Goal: Transaction & Acquisition: Subscribe to service/newsletter

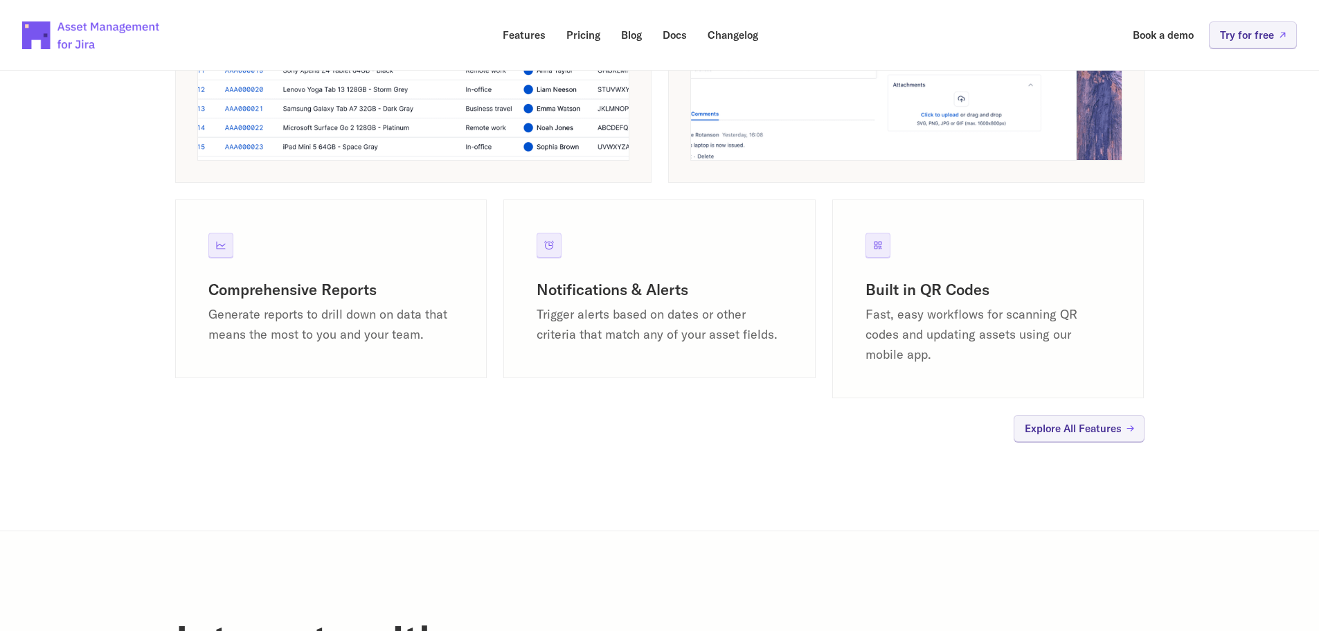
scroll to position [1316, 0]
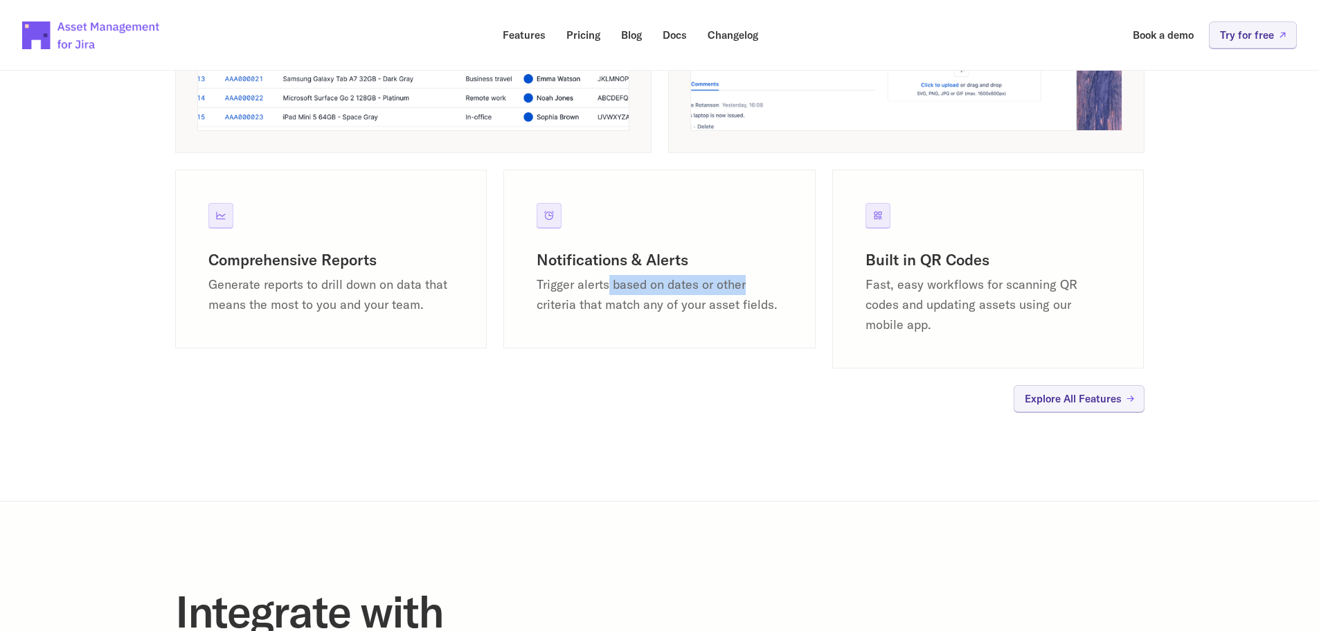
drag, startPoint x: 627, startPoint y: 282, endPoint x: 732, endPoint y: 283, distance: 104.6
click at [732, 283] on p "Trigger alerts based on dates or other criteria that match any of your asset fi…" at bounding box center [660, 295] width 246 height 40
drag, startPoint x: 636, startPoint y: 303, endPoint x: 772, endPoint y: 303, distance: 135.7
click at [772, 303] on p "Trigger alerts based on dates or other criteria that match any of your asset fi…" at bounding box center [660, 295] width 246 height 40
drag, startPoint x: 885, startPoint y: 257, endPoint x: 901, endPoint y: 271, distance: 21.1
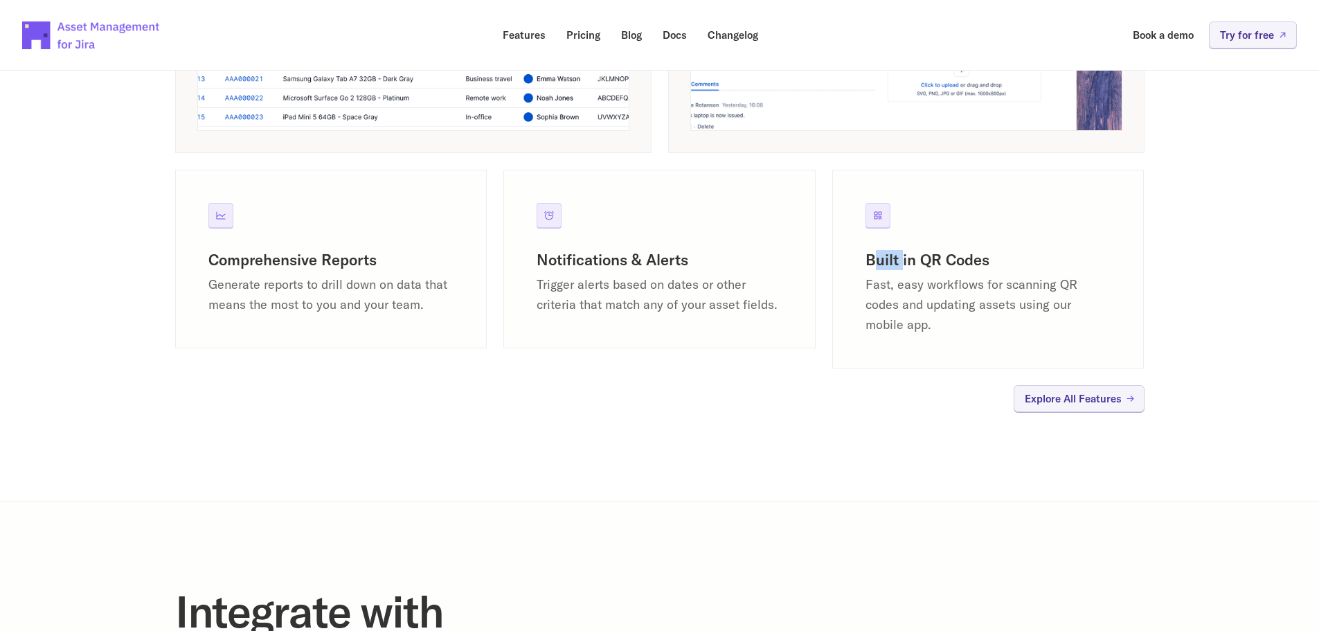
click at [901, 271] on div "Built in QR Codes Fast, easy workflows for scanning QR codes and updating asset…" at bounding box center [989, 292] width 246 height 85
drag, startPoint x: 884, startPoint y: 285, endPoint x: 1028, endPoint y: 282, distance: 143.4
click at [1028, 282] on p "Fast, easy workflows for scanning QR codes and updating assets using our mobile…" at bounding box center [989, 305] width 246 height 60
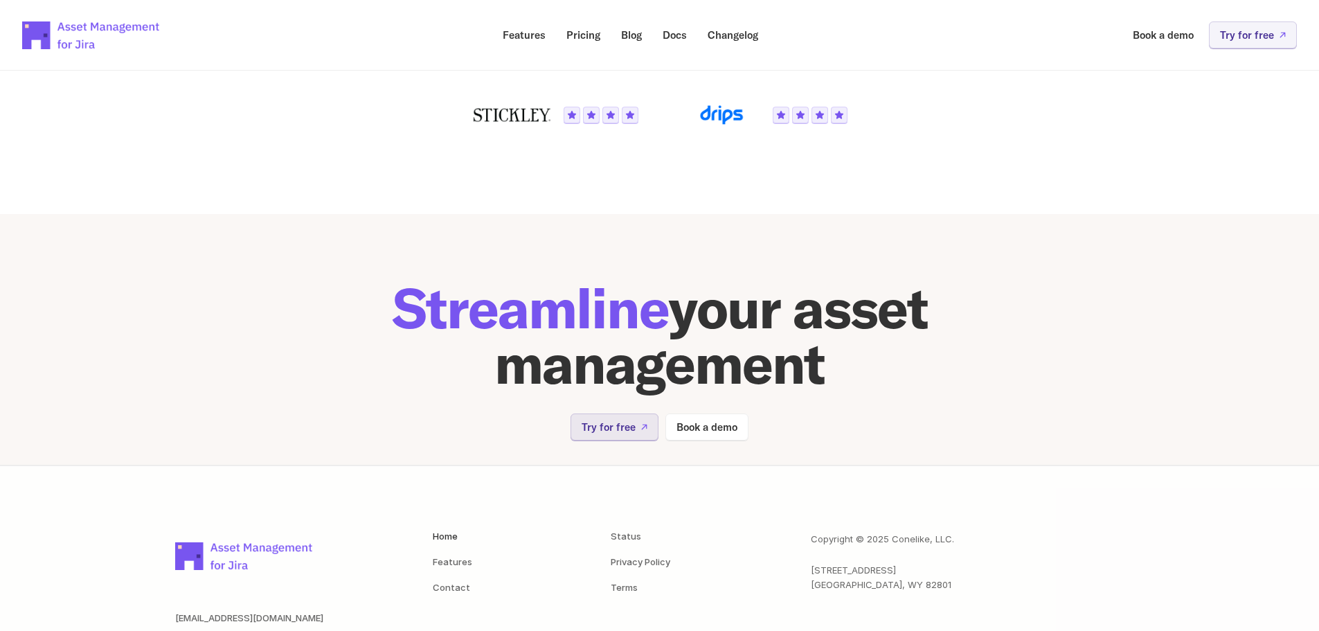
scroll to position [2753, 0]
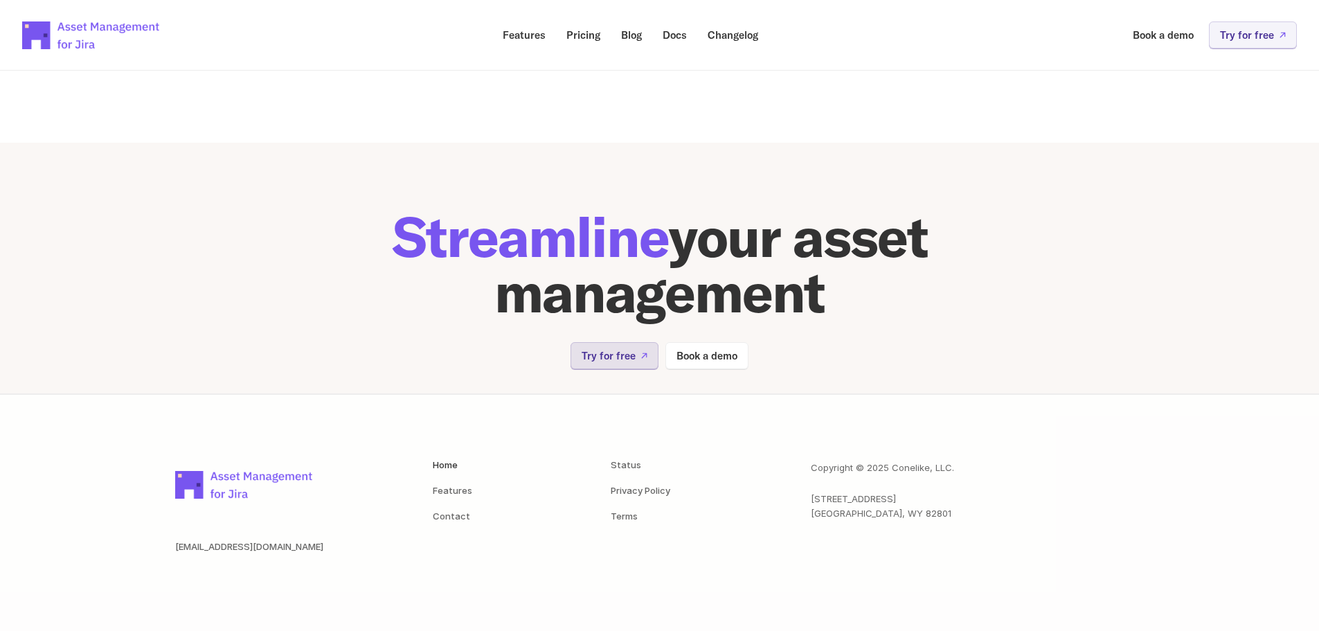
click at [627, 358] on p "Try for free" at bounding box center [609, 355] width 54 height 10
